Goal: Task Accomplishment & Management: Use online tool/utility

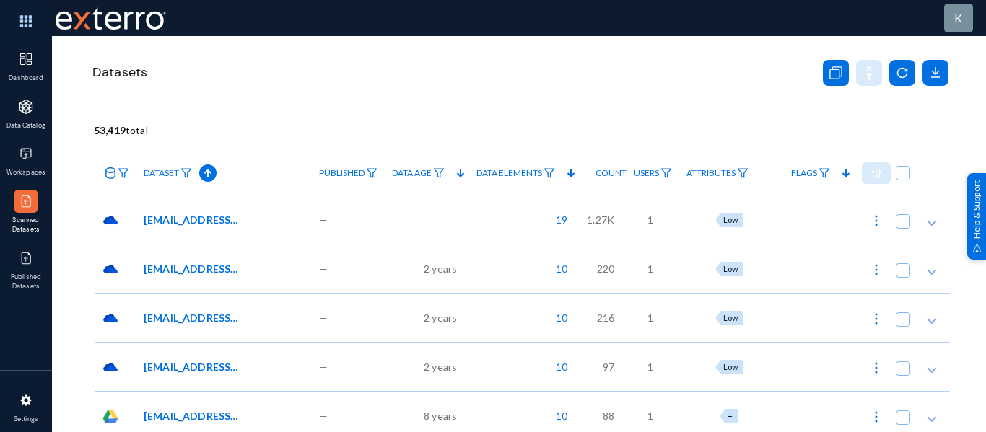
drag, startPoint x: 0, startPoint y: 0, endPoint x: 114, endPoint y: 180, distance: 212.9
click at [114, 180] on link at bounding box center [115, 173] width 41 height 25
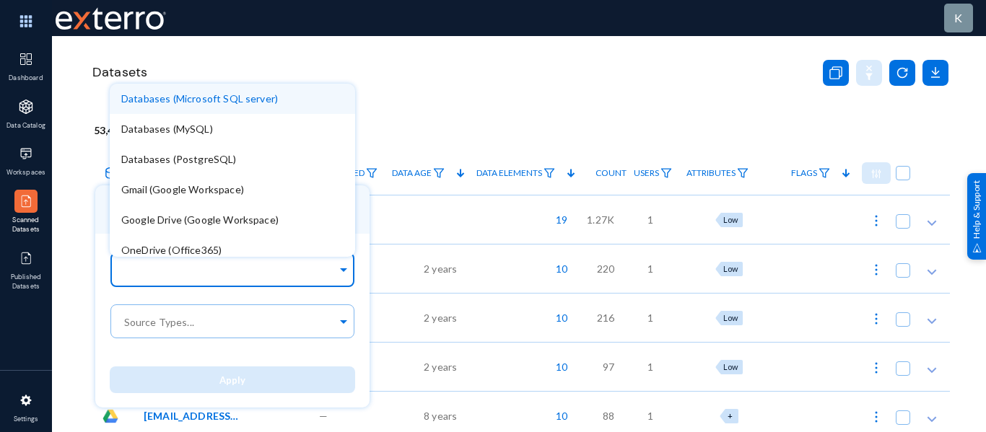
click at [149, 271] on input "text" at bounding box center [229, 273] width 216 height 14
click at [232, 105] on div "Databases (Microsoft SQL server)" at bounding box center [232, 99] width 245 height 30
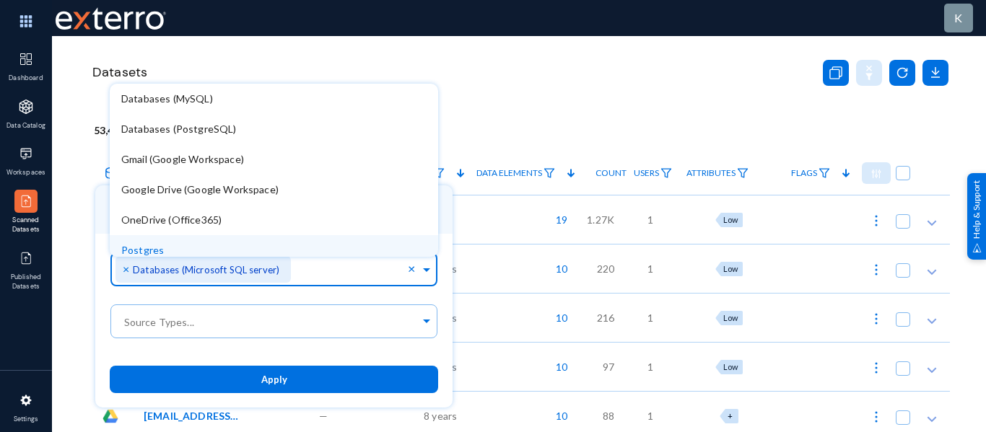
click at [324, 388] on button "Apply" at bounding box center [274, 379] width 329 height 27
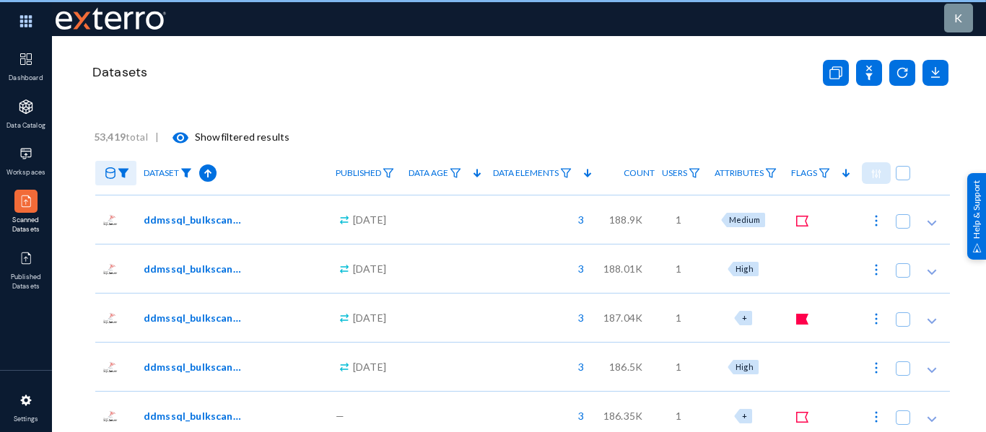
click at [188, 173] on img at bounding box center [186, 173] width 12 height 10
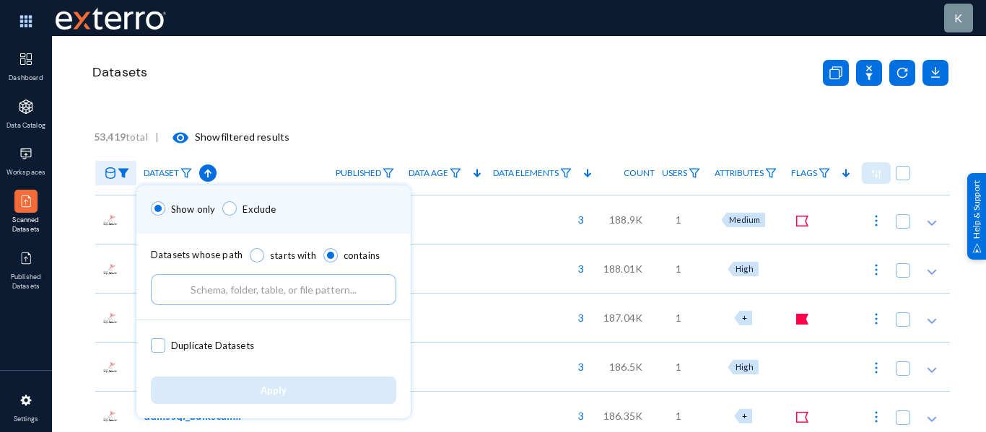
click at [245, 300] on input "text" at bounding box center [273, 289] width 245 height 31
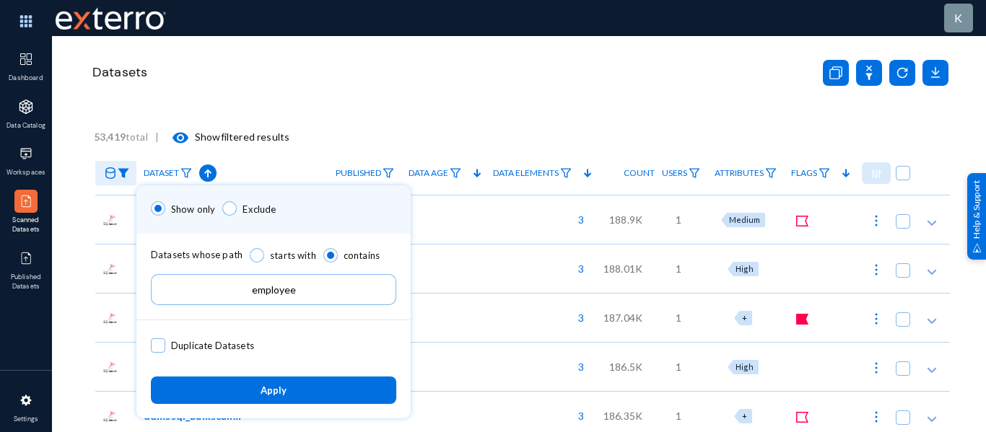
type input "employee"
click at [269, 387] on span "Apply" at bounding box center [274, 392] width 26 height 12
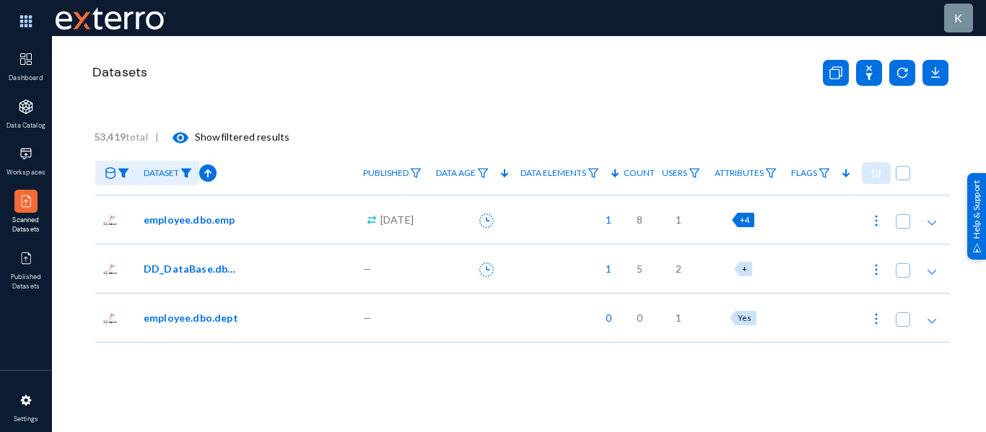
click at [740, 223] on span "+4" at bounding box center [744, 219] width 9 height 9
radio input "true"
checkbox input "true"
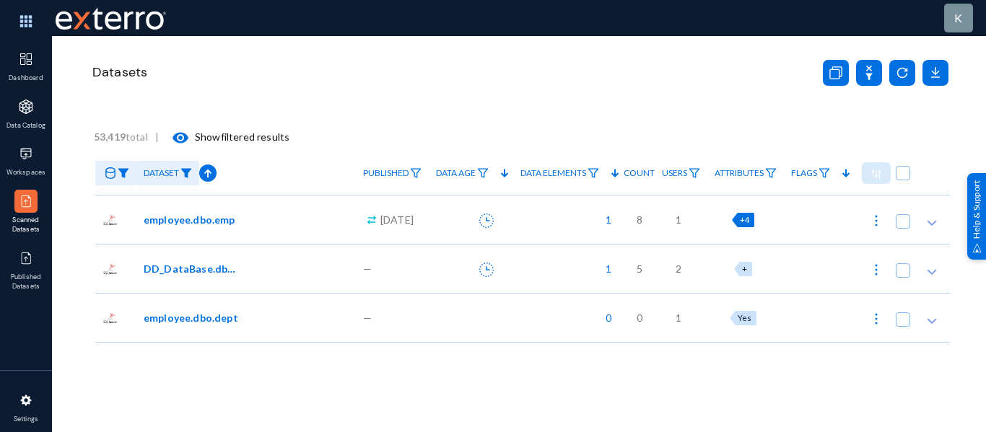
checkbox input "true"
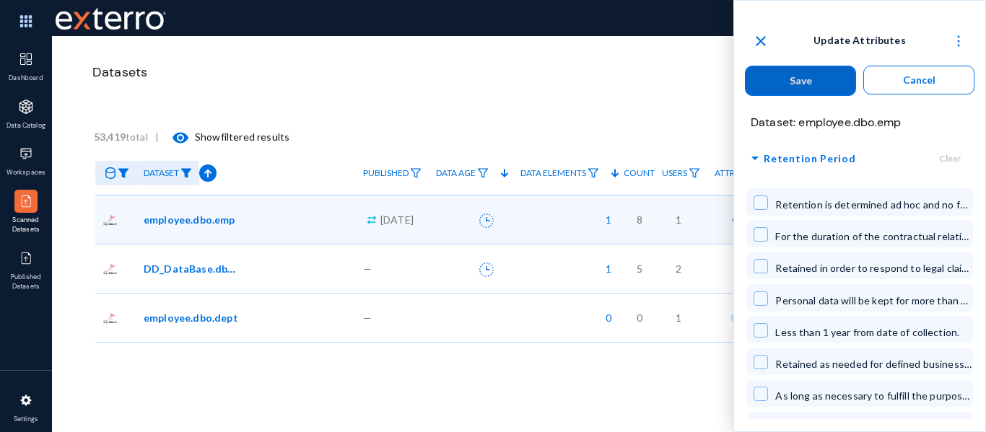
click at [766, 159] on span "Retention Period" at bounding box center [810, 158] width 92 height 18
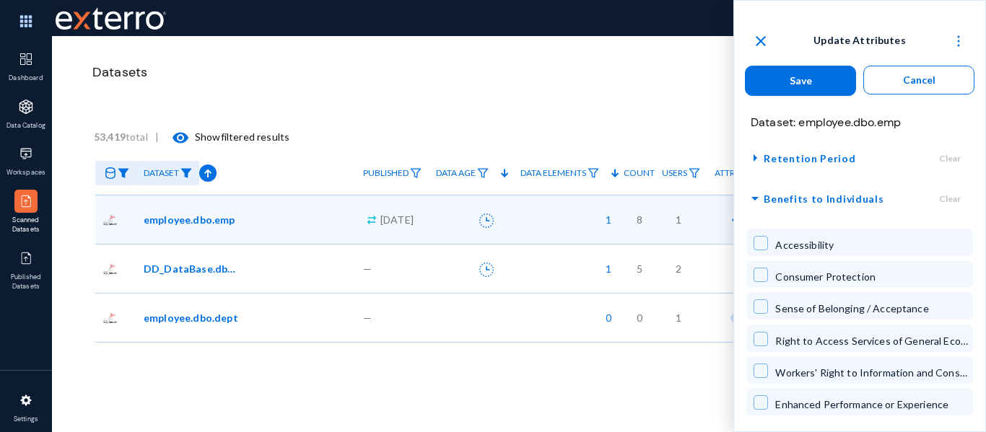
click at [773, 200] on span "Benefits to Individuals" at bounding box center [824, 199] width 120 height 18
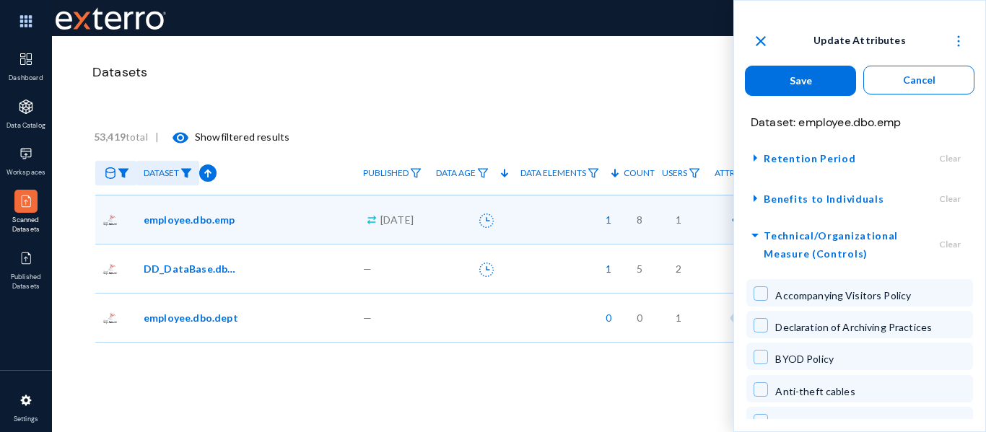
click at [770, 240] on span "Technical/Organizational Measure (Controls)" at bounding box center [845, 245] width 162 height 36
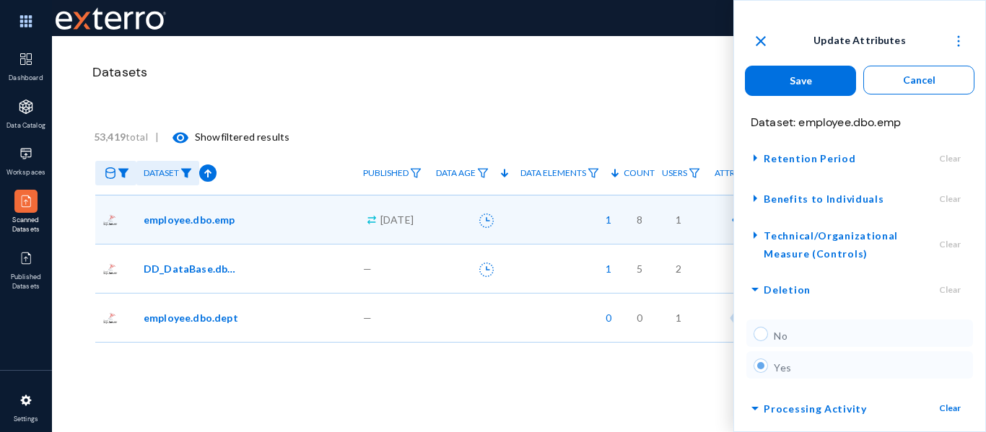
click at [786, 287] on span "Deletion" at bounding box center [787, 290] width 47 height 18
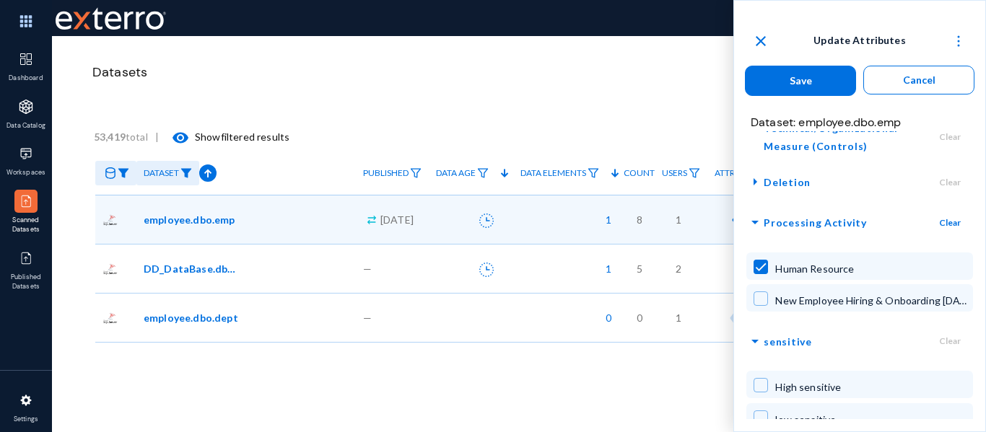
scroll to position [110, 0]
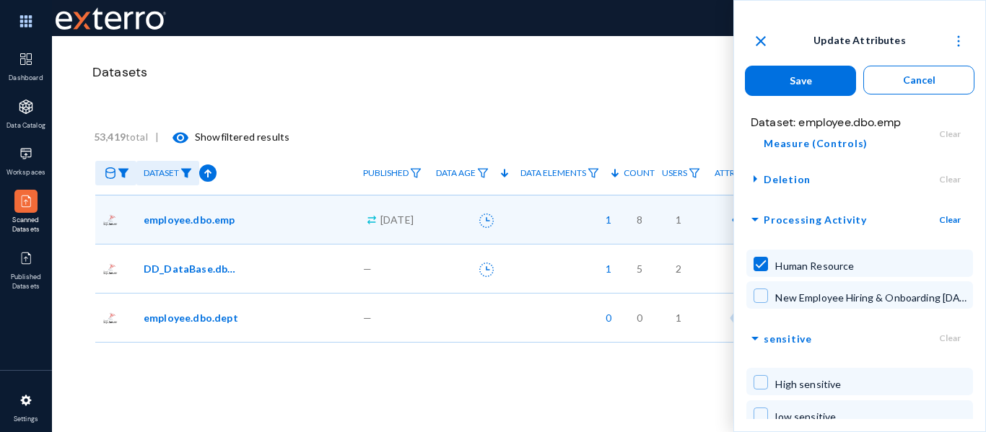
click at [763, 296] on span at bounding box center [761, 296] width 14 height 14
checkbox input "true"
click at [809, 98] on div "Save Cancel" at bounding box center [859, 81] width 237 height 38
click at [808, 87] on button "Save" at bounding box center [800, 81] width 111 height 30
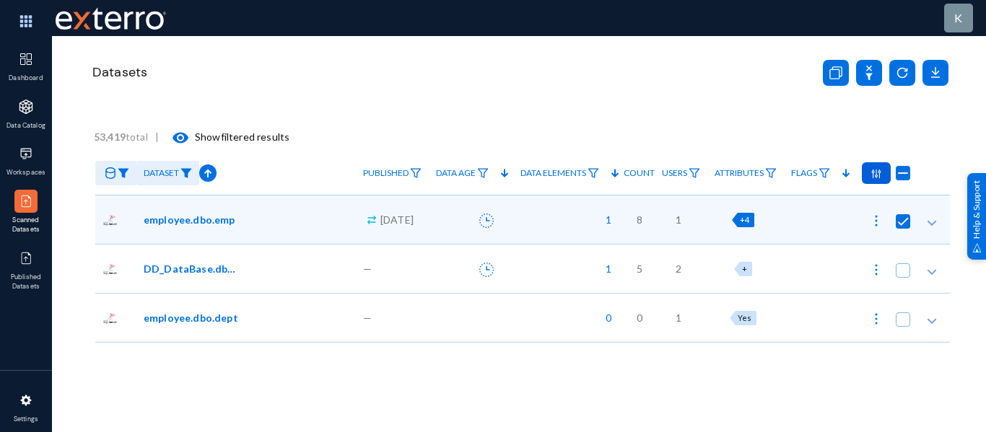
checkbox input "false"
click at [871, 221] on img at bounding box center [876, 221] width 14 height 14
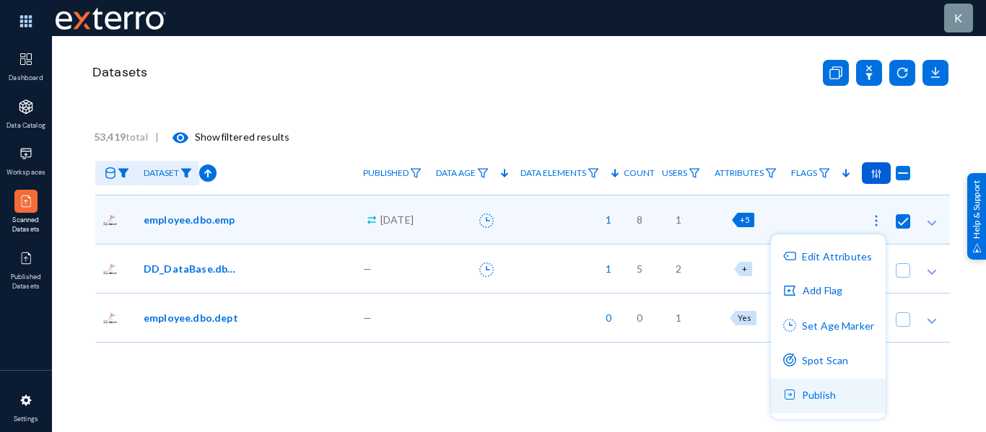
click at [822, 393] on button "Publish" at bounding box center [828, 396] width 115 height 35
